Goal: Task Accomplishment & Management: Complete application form

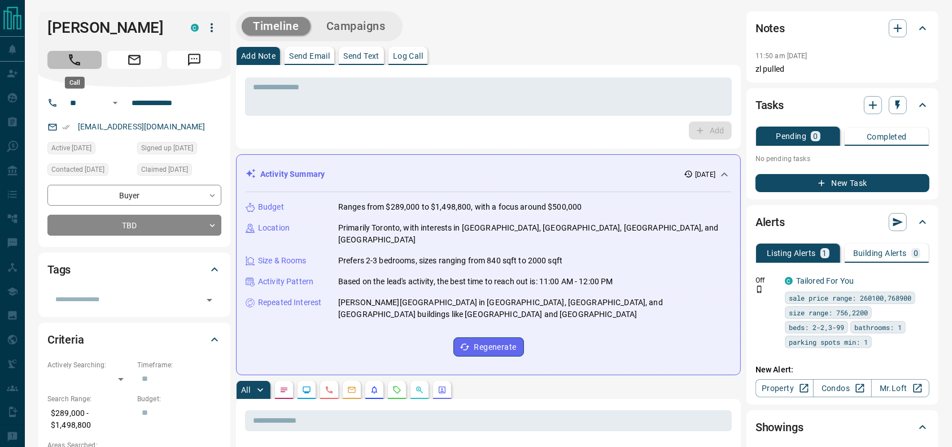
click at [72, 56] on icon "Call" at bounding box center [74, 59] width 11 height 11
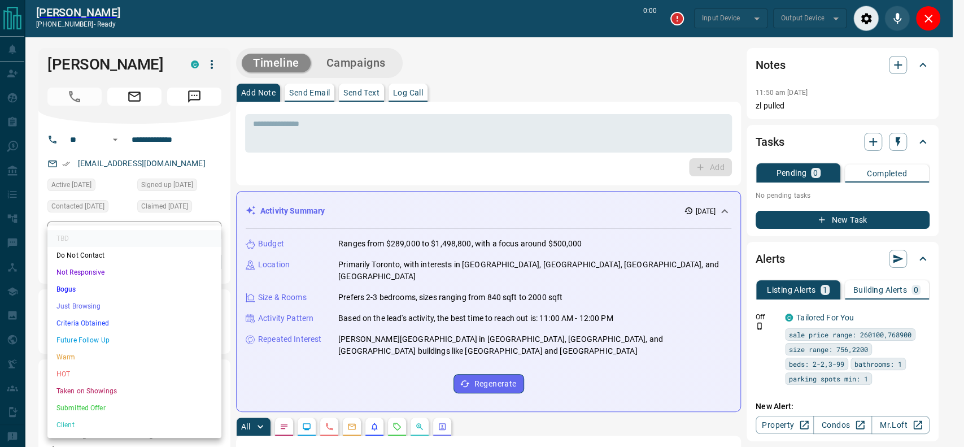
type input "*******"
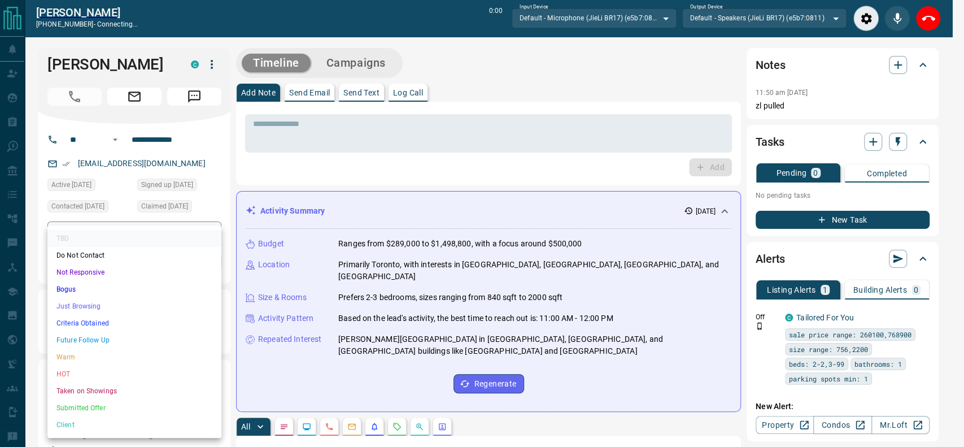
click at [178, 325] on li "Criteria Obtained" at bounding box center [134, 322] width 174 height 17
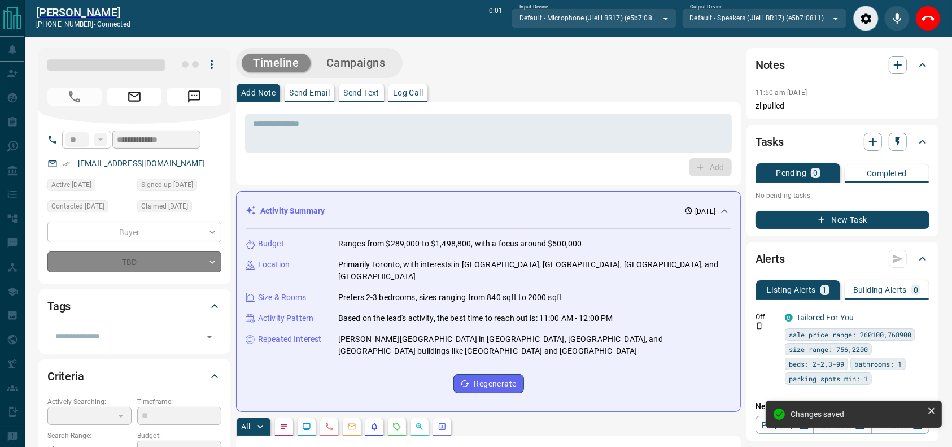
type input "*"
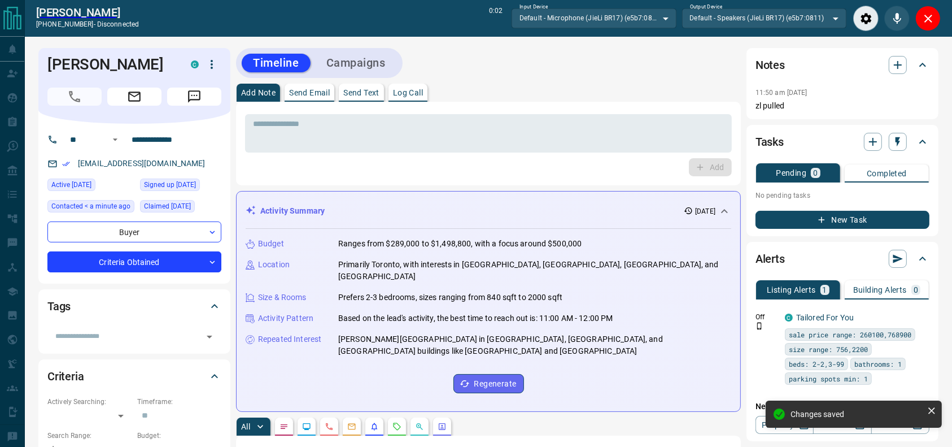
click at [913, 8] on div at bounding box center [897, 18] width 88 height 25
click at [920, 12] on button "Close" at bounding box center [927, 18] width 25 height 25
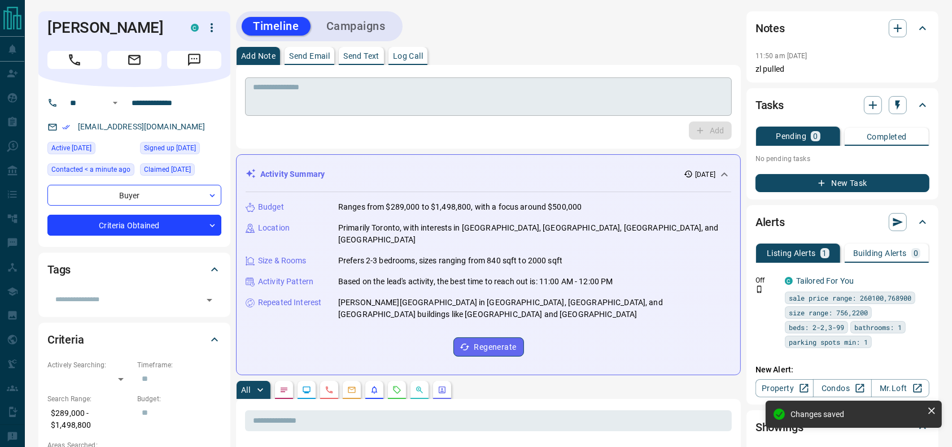
click at [549, 105] on textarea at bounding box center [488, 96] width 471 height 29
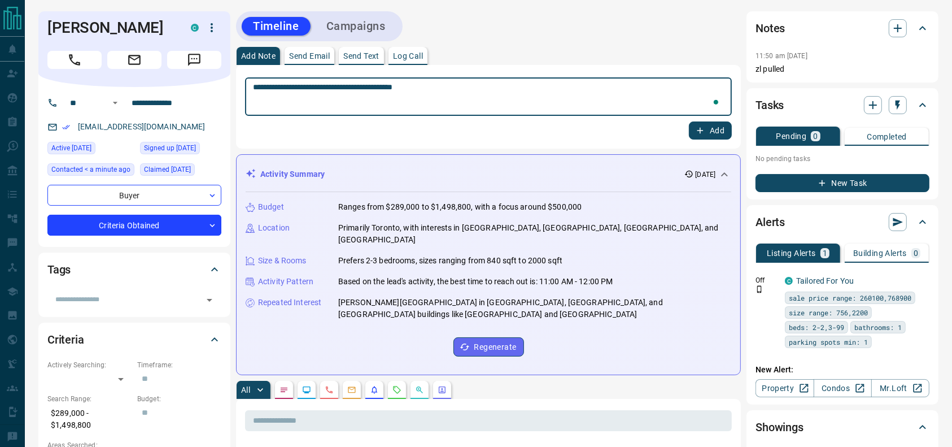
type textarea "**********"
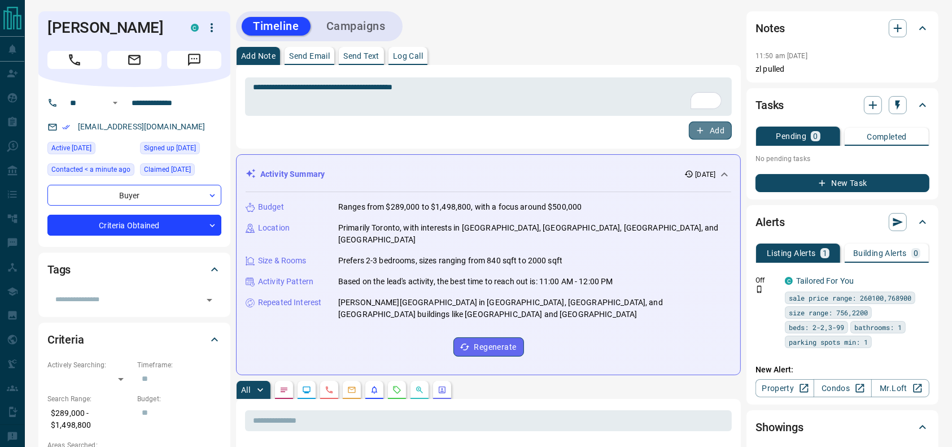
click at [699, 137] on button "Add" at bounding box center [710, 130] width 43 height 18
click at [386, 40] on div "Timeline Campaigns" at bounding box center [319, 26] width 167 height 30
click at [383, 36] on div "Timeline Campaigns" at bounding box center [319, 26] width 160 height 23
click at [381, 27] on button "Campaigns" at bounding box center [356, 26] width 82 height 19
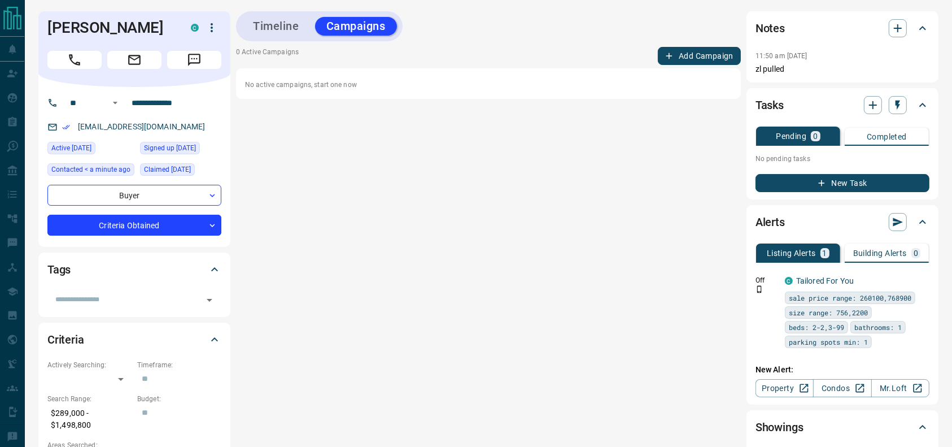
click at [699, 59] on button "Add Campaign" at bounding box center [699, 56] width 83 height 18
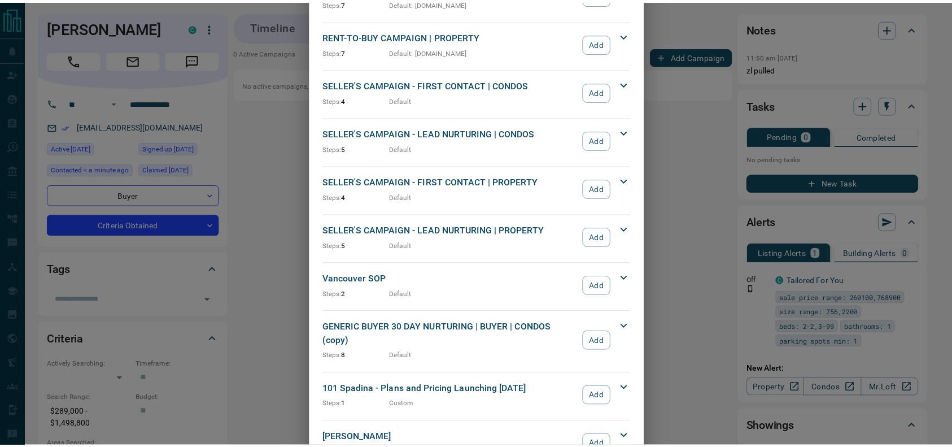
scroll to position [1009, 0]
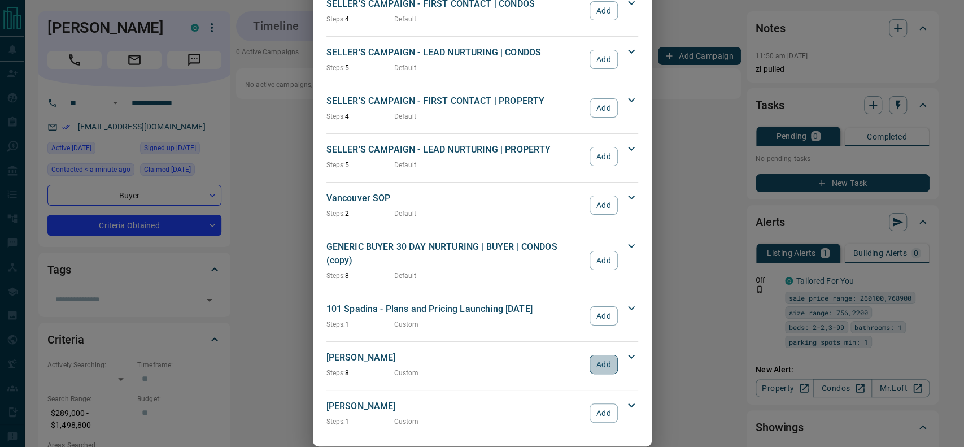
click at [594, 355] on button "Add" at bounding box center [603, 364] width 28 height 19
